Goal: Information Seeking & Learning: Learn about a topic

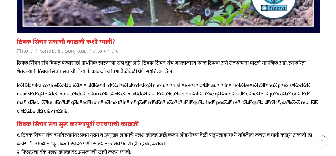
scroll to position [183, 0]
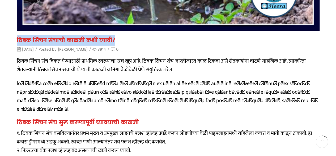
drag, startPoint x: 116, startPoint y: 40, endPoint x: 16, endPoint y: 37, distance: 99.5
click at [17, 37] on h2 "ठिबक सिंचन संचाची काळजी कशी घ्यावी?" at bounding box center [168, 40] width 303 height 8
copy h2 "ठिबक सिंचन संचाची काळजी कशी घ्यावी?"
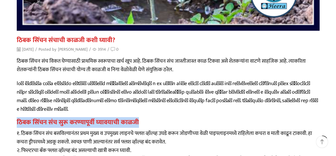
drag, startPoint x: 140, startPoint y: 114, endPoint x: 18, endPoint y: 114, distance: 121.3
click at [18, 118] on h2 "ठिबक सिंचन संच सुरू करण्यापूर्वी घ्यावयाची काळजी" at bounding box center [168, 122] width 303 height 8
copy h2 "ठिबक सिंचन संच सुरू करण्यापूर्वी घ्यावयाची काळजी"
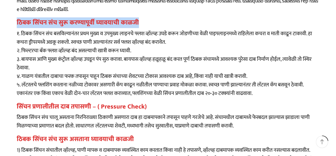
scroll to position [304, 0]
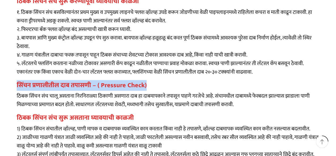
drag, startPoint x: 155, startPoint y: 80, endPoint x: 18, endPoint y: 76, distance: 137.3
click at [18, 81] on h2 "सिंचन प्रणालीतील दाब तपासणी – ( Pressure Check)" at bounding box center [168, 85] width 303 height 8
copy h2 "सिंचन प्रणालीतील दाब तपासणी – ( Pressure Check)"
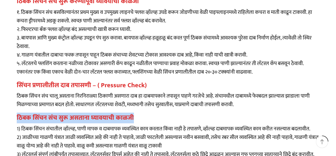
drag, startPoint x: 133, startPoint y: 112, endPoint x: 17, endPoint y: 107, distance: 116.6
click at [17, 114] on h2 "ठिबक सिंचन संच सुरू असताना घ्यावयाची काळजी" at bounding box center [168, 118] width 303 height 8
copy h2 "ठिबक सिंचन संच सुरू असताना घ्यावयाची काळजी"
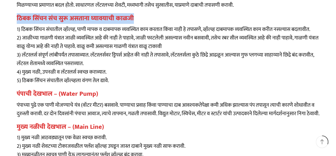
scroll to position [417, 0]
